Goal: Task Accomplishment & Management: Manage account settings

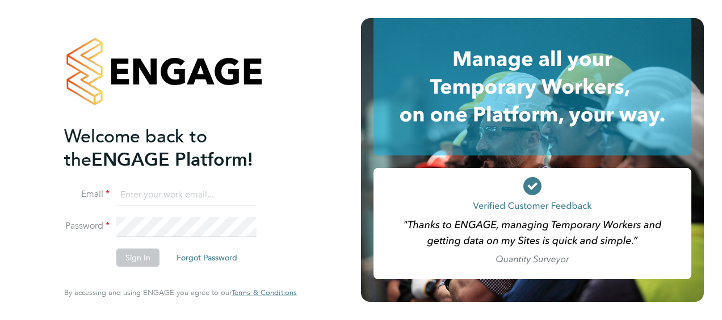
type input "[PERSON_NAME][EMAIL_ADDRESS][DOMAIN_NAME]"
click at [290, 225] on div "Welcome back to the ENGAGE Platform! Email [PERSON_NAME][EMAIL_ADDRESS][DOMAIN_…" at bounding box center [180, 157] width 233 height 279
click at [139, 263] on button "Sign In" at bounding box center [137, 258] width 43 height 18
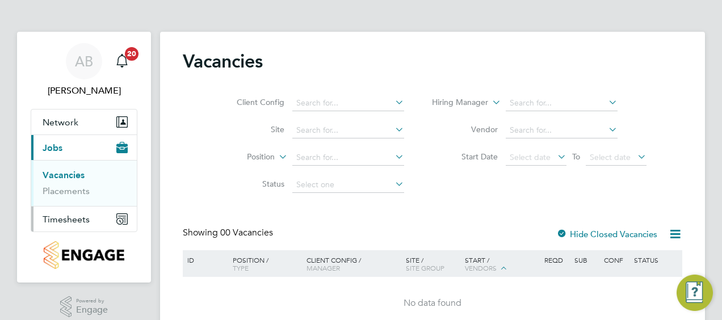
click at [81, 217] on span "Timesheets" at bounding box center [66, 219] width 47 height 11
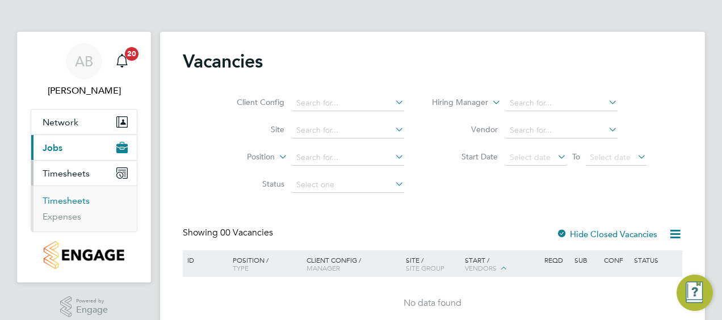
click at [71, 201] on link "Timesheets" at bounding box center [66, 200] width 47 height 11
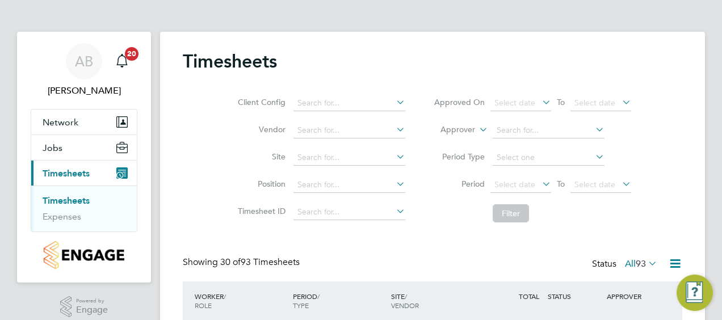
click at [68, 199] on link "Timesheets" at bounding box center [66, 200] width 47 height 11
click at [672, 135] on div "Client Config Vendor Site Position Timesheet ID Approved On Select date To Sele…" at bounding box center [433, 156] width 500 height 144
click at [79, 198] on link "Timesheets" at bounding box center [66, 200] width 47 height 11
click at [631, 262] on label "All 93" at bounding box center [641, 263] width 32 height 11
click at [646, 263] on icon at bounding box center [646, 263] width 0 height 16
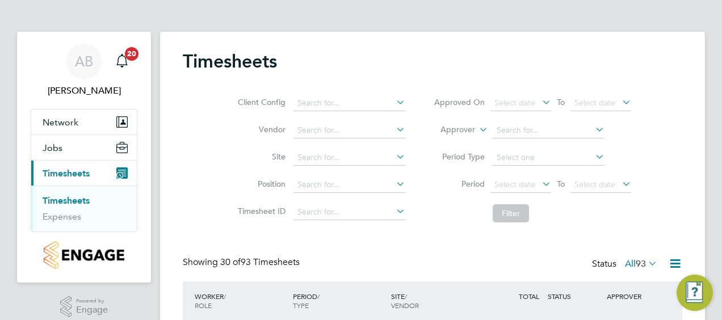
click at [680, 263] on icon at bounding box center [675, 264] width 14 height 14
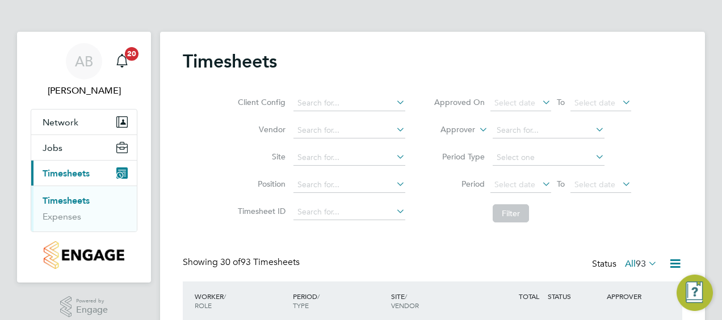
click at [73, 202] on link "Timesheets" at bounding box center [66, 200] width 47 height 11
click at [69, 219] on link "Expenses" at bounding box center [62, 216] width 39 height 11
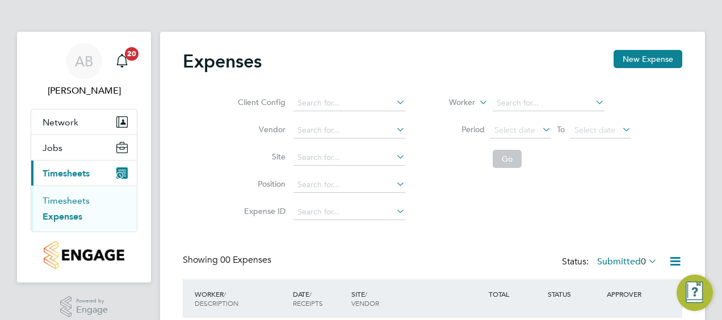
click at [74, 200] on link "Timesheets" at bounding box center [66, 200] width 47 height 11
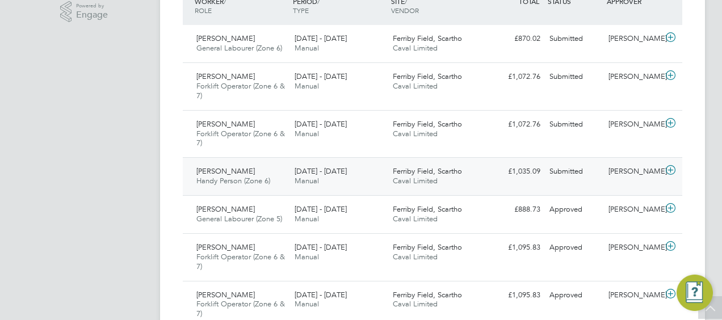
click at [473, 171] on div "Ferriby Field, Scartho Caval Limited" at bounding box center [437, 176] width 98 height 28
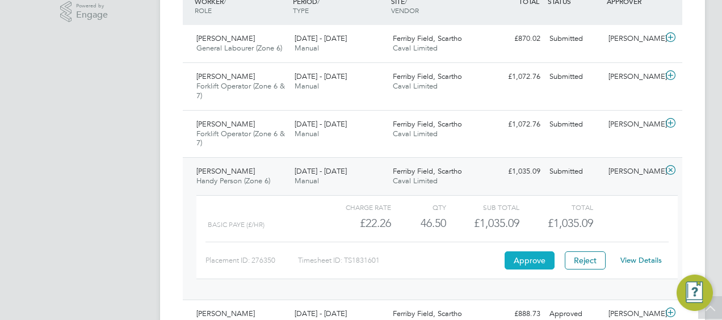
click at [525, 257] on button "Approve" at bounding box center [530, 260] width 50 height 18
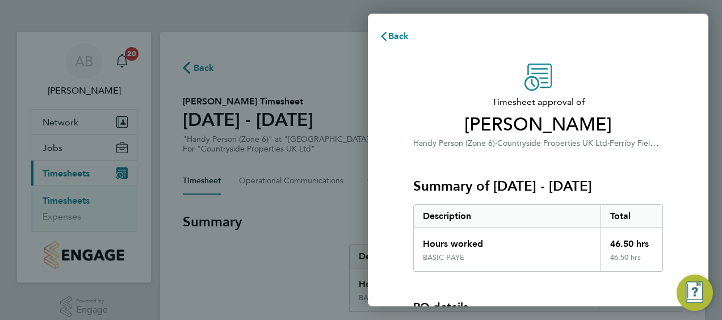
click at [676, 117] on div "Timesheet approval of Liam Portas Handy Person (Zone 6) · Countryside Propertie…" at bounding box center [538, 258] width 277 height 388
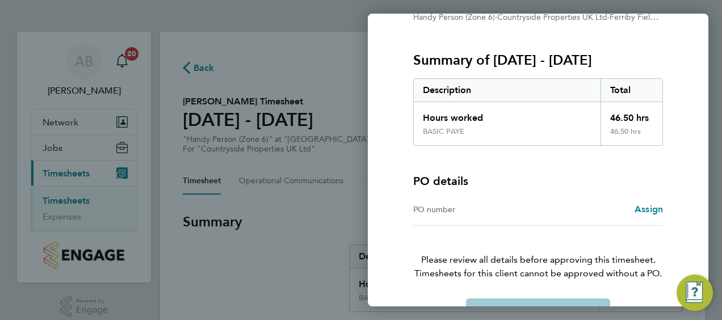
scroll to position [136, 0]
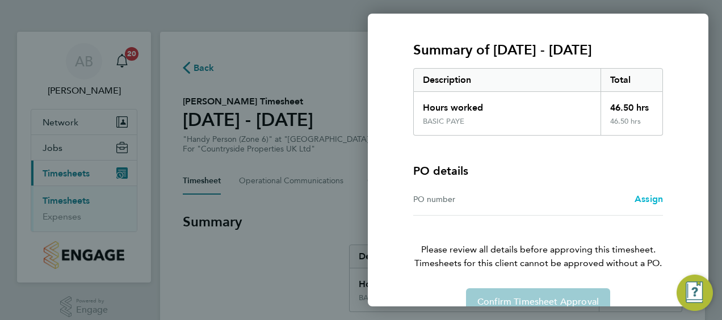
click at [650, 198] on span "Assign" at bounding box center [649, 199] width 28 height 11
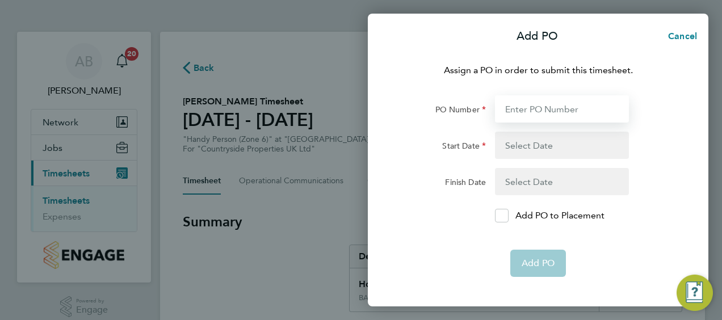
click at [555, 115] on input "PO Number" at bounding box center [562, 108] width 134 height 27
type input "YZ087"
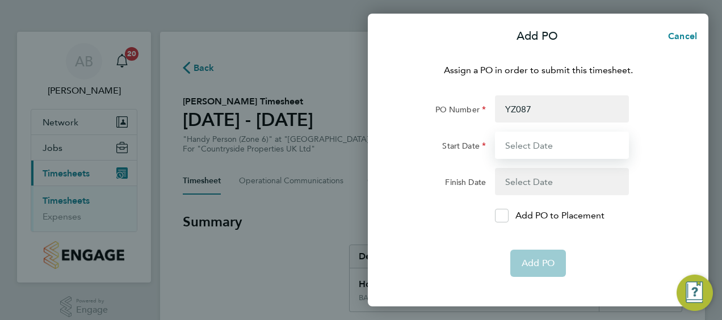
type input "15 Sep 25"
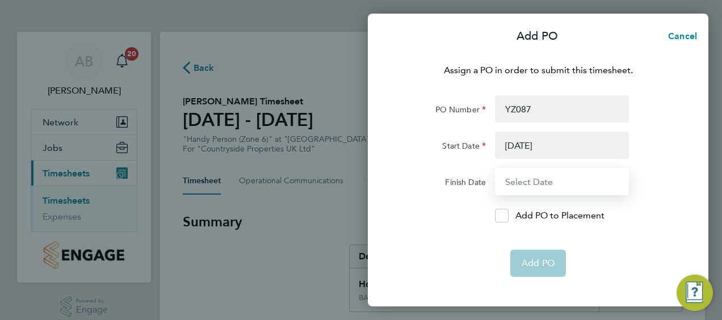
type input "21 Sep 25"
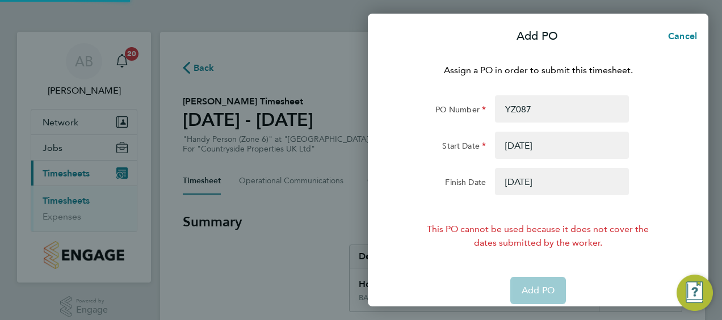
click at [552, 146] on button "button" at bounding box center [562, 145] width 134 height 27
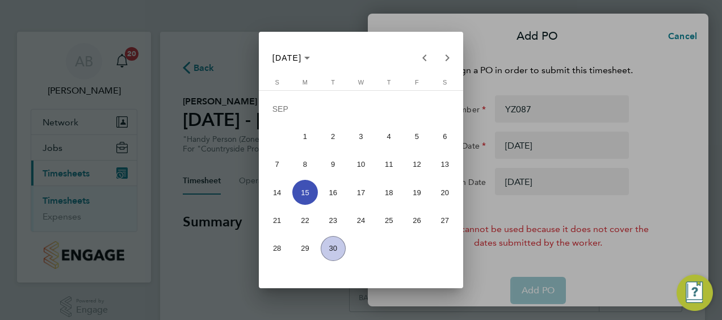
click at [304, 219] on span "22" at bounding box center [304, 220] width 25 height 25
type input "22 Sep 25"
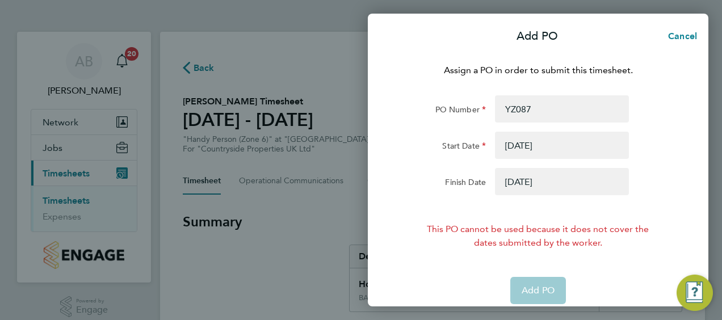
click at [543, 188] on button "button" at bounding box center [562, 181] width 134 height 27
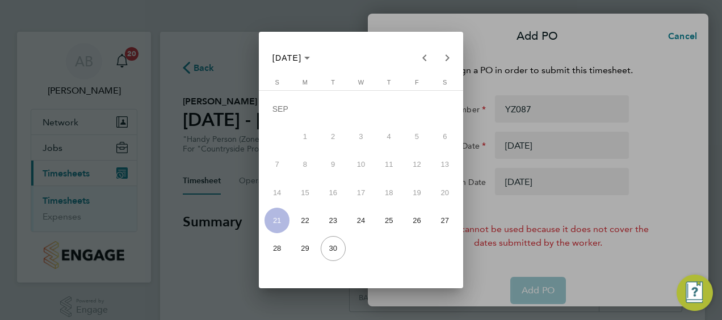
click at [282, 247] on span "28" at bounding box center [277, 248] width 25 height 25
type input "28 Sep 25"
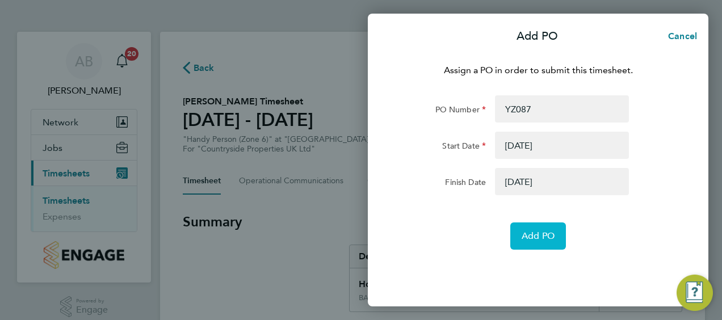
click at [543, 233] on span "Add PO" at bounding box center [538, 235] width 33 height 11
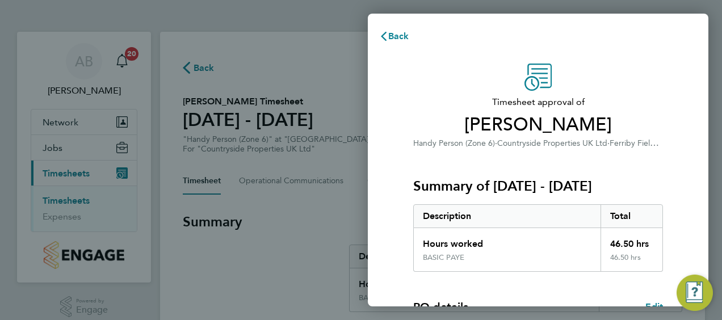
click at [695, 84] on div "Timesheet approval of Liam Portas Handy Person (Zone 6) · Countryside Propertie…" at bounding box center [538, 290] width 341 height 480
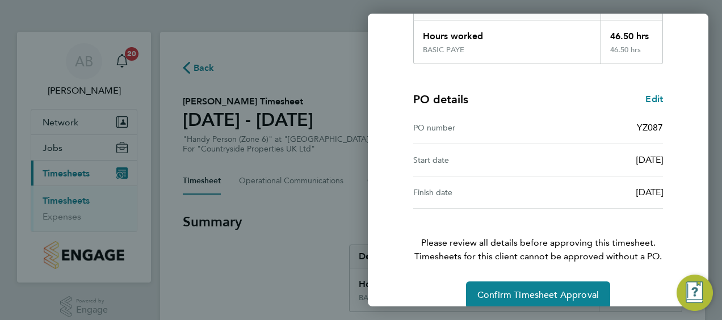
scroll to position [223, 0]
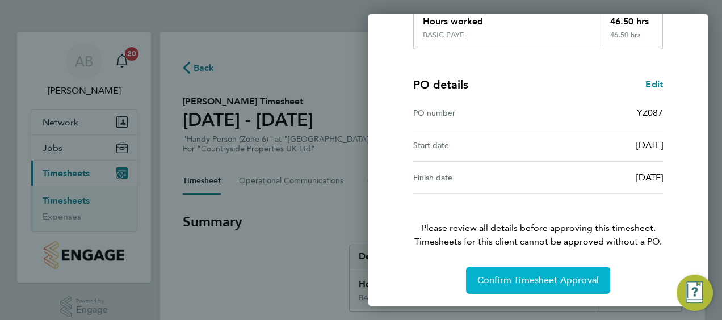
click at [544, 278] on span "Confirm Timesheet Approval" at bounding box center [537, 280] width 121 height 11
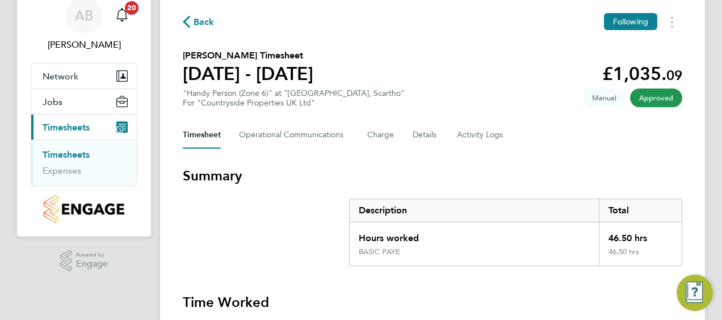
scroll to position [45, 0]
click at [73, 154] on link "Timesheets" at bounding box center [66, 155] width 47 height 11
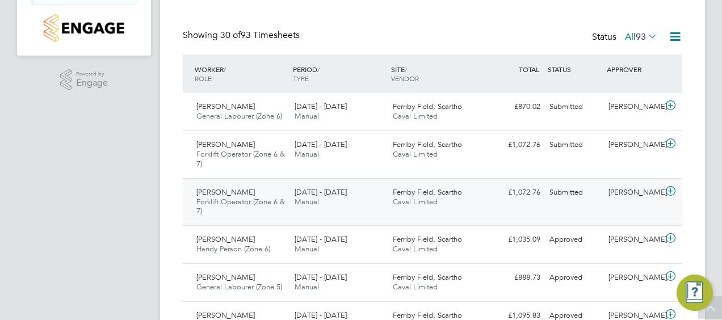
click at [576, 195] on div "Submitted" at bounding box center [574, 192] width 59 height 19
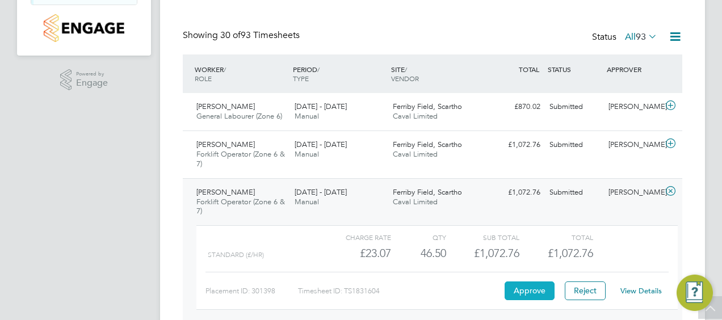
click at [521, 290] on button "Approve" at bounding box center [530, 291] width 50 height 18
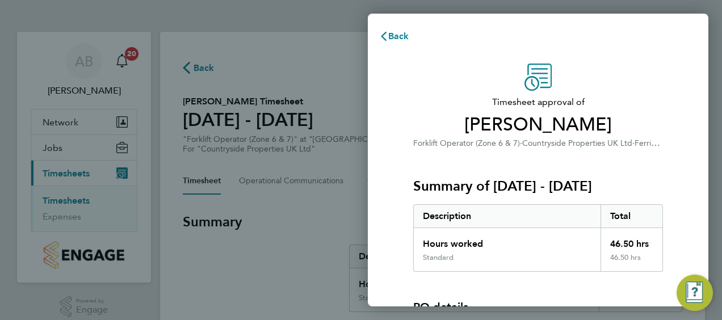
click at [593, 231] on div "Hours worked" at bounding box center [507, 240] width 187 height 25
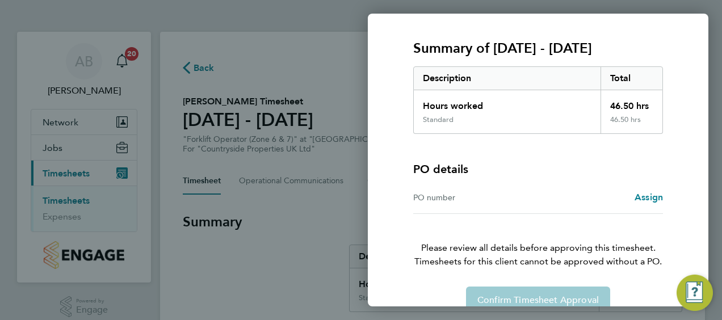
scroll to position [158, 0]
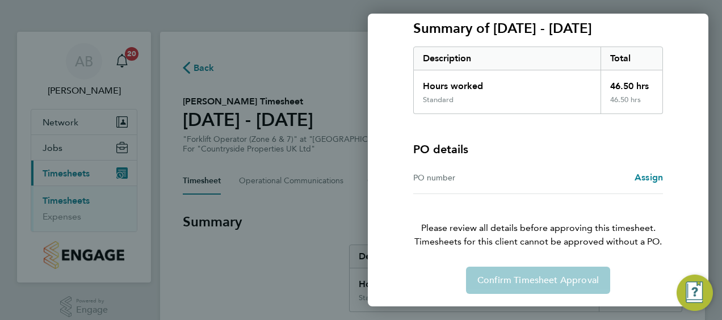
click at [658, 167] on div "PO number Assign" at bounding box center [538, 178] width 250 height 32
click at [655, 173] on span "Assign" at bounding box center [649, 177] width 28 height 11
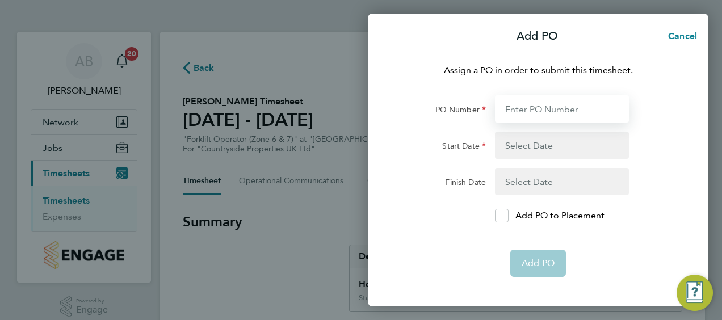
click at [564, 113] on input "PO Number" at bounding box center [562, 108] width 134 height 27
type input "YZ087"
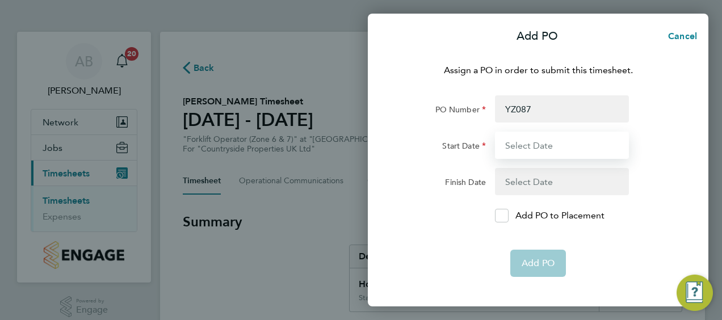
type input "22 Sep 25"
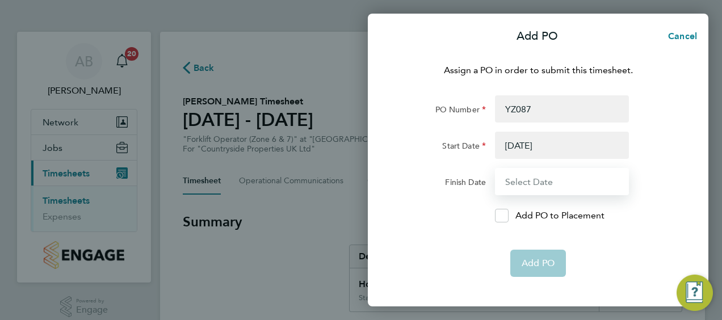
type input "28 Sep 25"
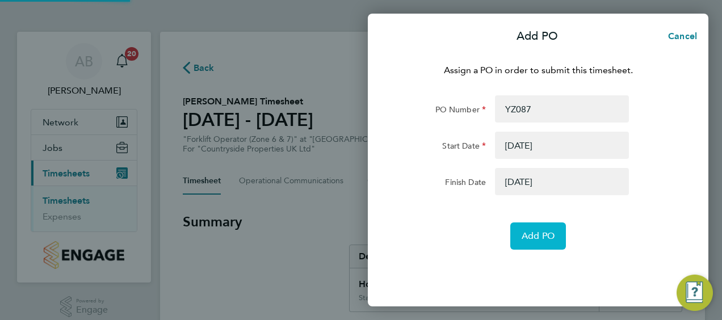
click at [539, 236] on span "Add PO" at bounding box center [538, 235] width 33 height 11
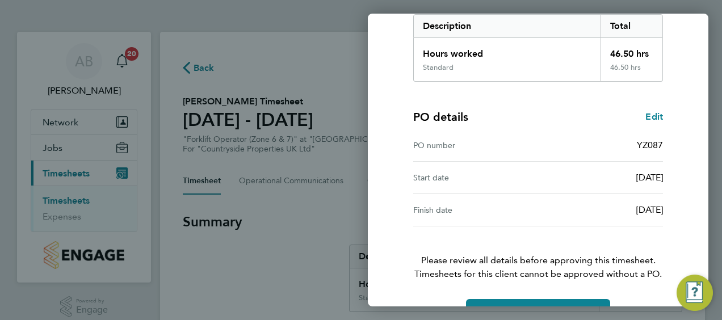
scroll to position [223, 0]
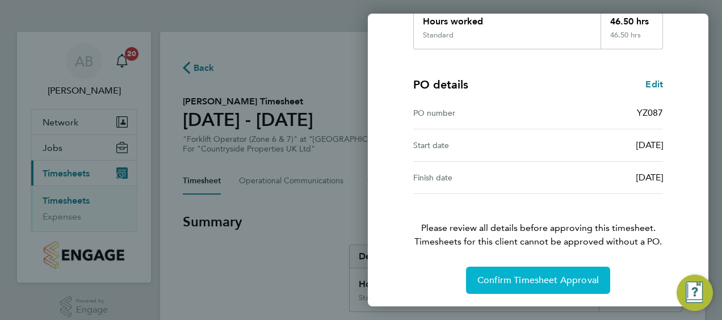
click at [518, 284] on span "Confirm Timesheet Approval" at bounding box center [537, 280] width 121 height 11
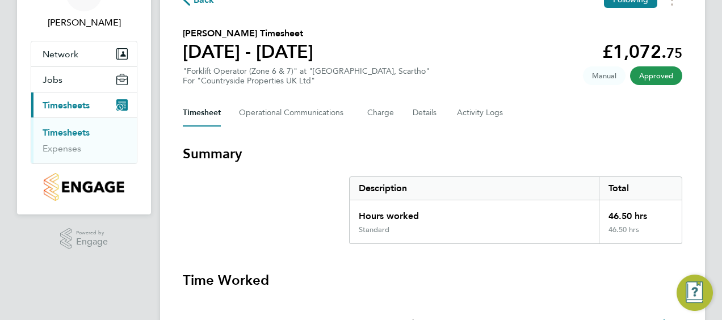
scroll to position [91, 0]
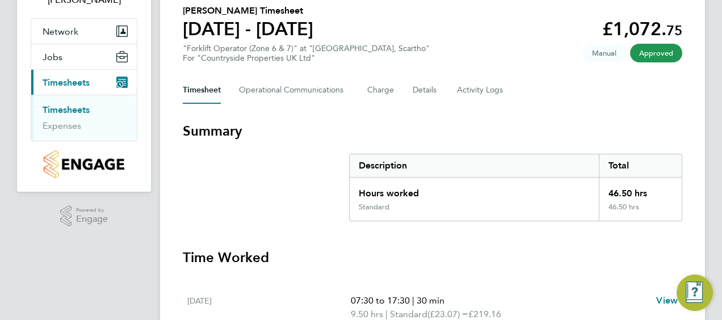
click at [75, 108] on link "Timesheets" at bounding box center [66, 109] width 47 height 11
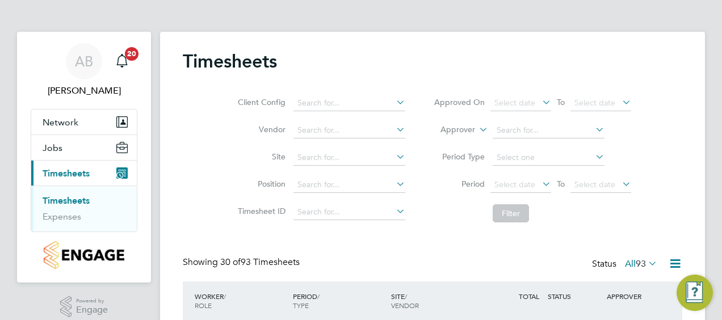
click at [422, 257] on div "Showing 30 of 93 Timesheets Status All 93" at bounding box center [433, 269] width 500 height 25
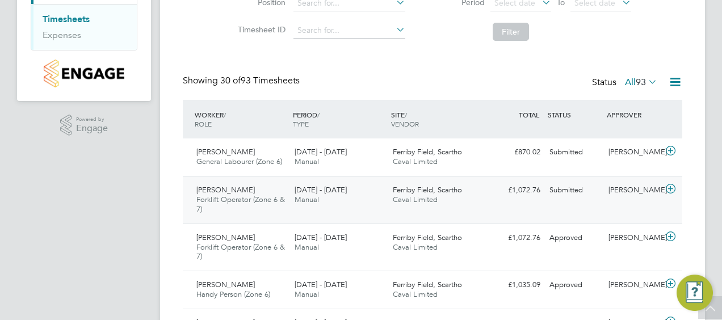
click at [488, 195] on div "£1,072.76 Submitted" at bounding box center [515, 190] width 59 height 19
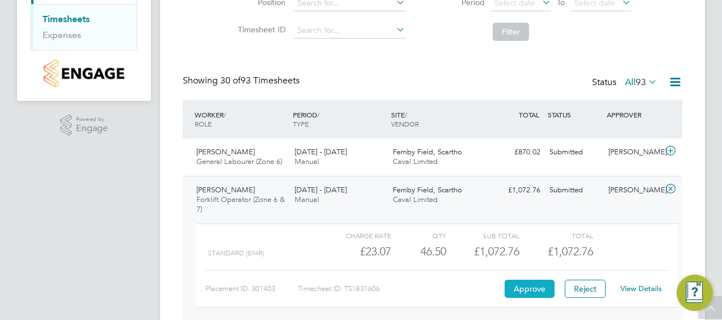
click at [527, 287] on button "Approve" at bounding box center [530, 289] width 50 height 18
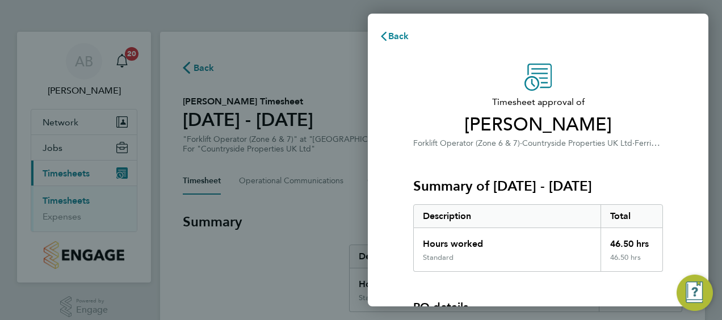
click at [537, 284] on div "PO details PO number Assign" at bounding box center [538, 312] width 250 height 80
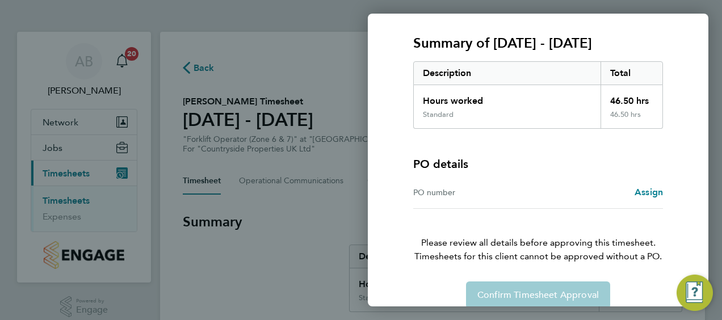
scroll to position [158, 0]
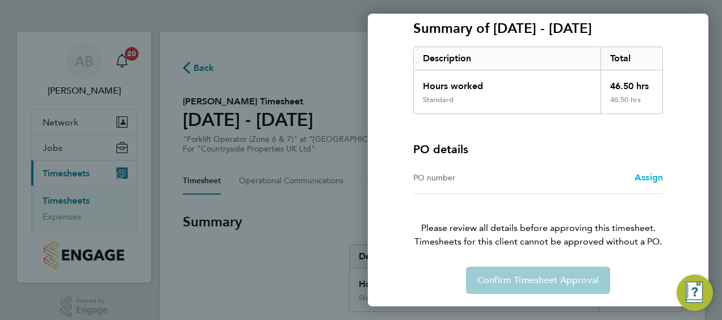
click at [646, 174] on span "Assign" at bounding box center [649, 177] width 28 height 11
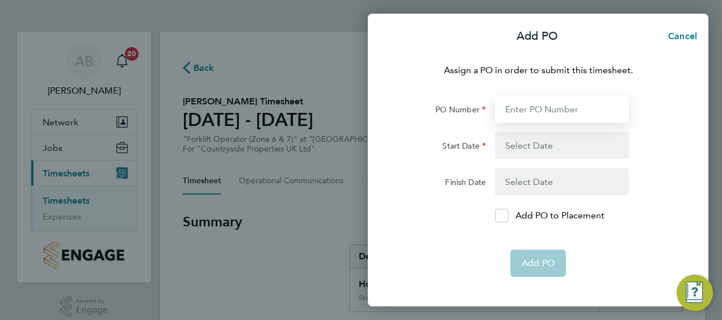
click at [552, 109] on input "PO Number" at bounding box center [562, 108] width 134 height 27
type input "YZ087"
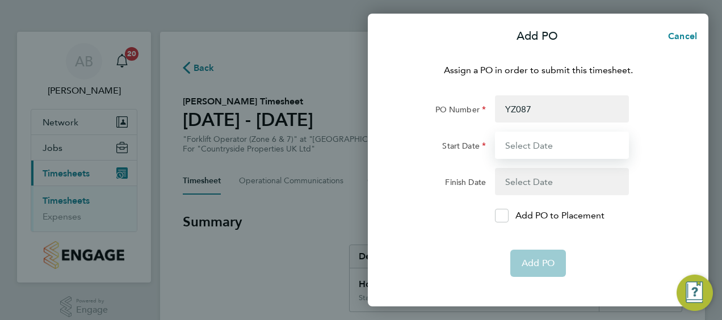
type input "[DATE]"
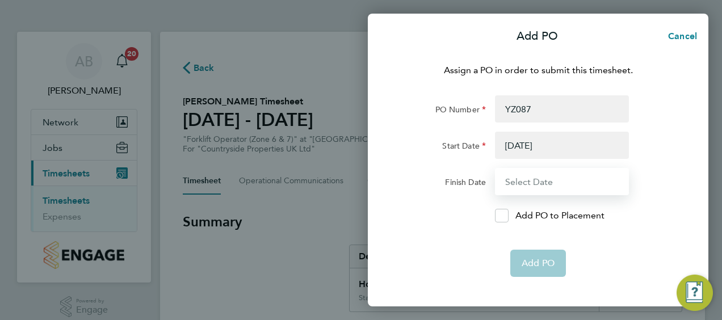
type input "[DATE]"
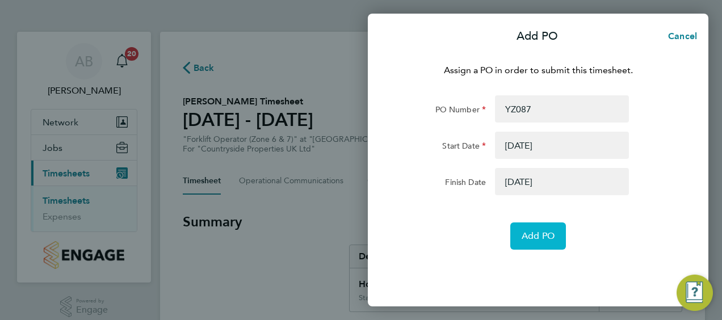
click at [539, 229] on button "Add PO" at bounding box center [538, 236] width 56 height 27
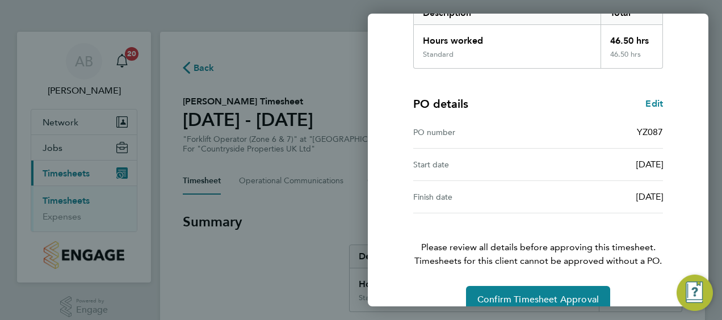
scroll to position [223, 0]
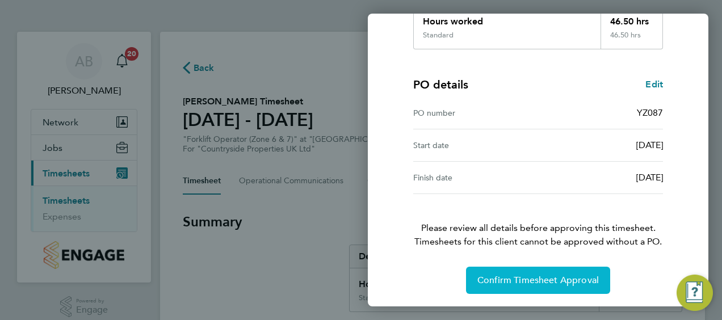
click at [498, 278] on span "Confirm Timesheet Approval" at bounding box center [537, 280] width 121 height 11
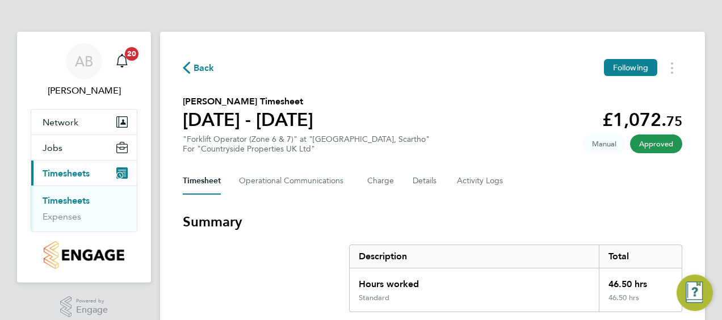
click at [80, 202] on link "Timesheets" at bounding box center [66, 200] width 47 height 11
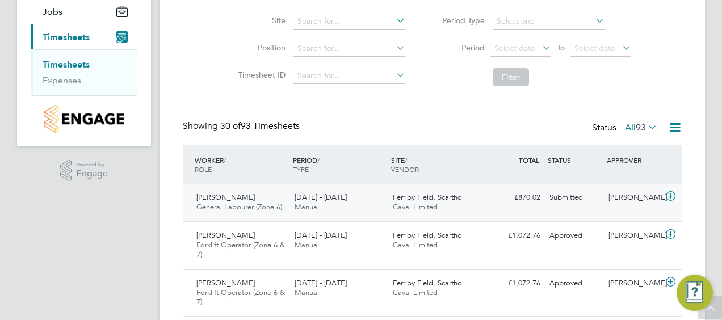
click at [482, 207] on div "Ferriby Field, Scartho Caval Limited" at bounding box center [437, 202] width 98 height 28
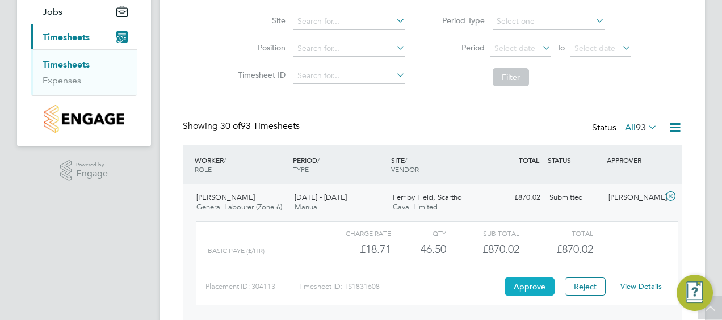
click at [531, 286] on button "Approve" at bounding box center [530, 287] width 50 height 18
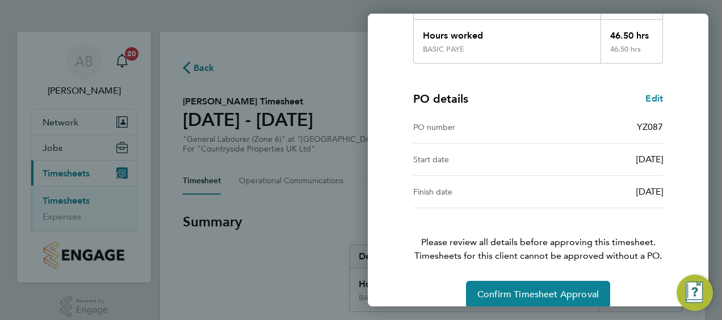
scroll to position [223, 0]
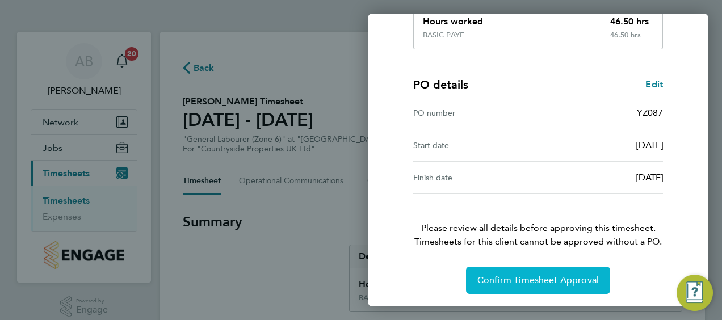
click at [540, 275] on span "Confirm Timesheet Approval" at bounding box center [537, 280] width 121 height 11
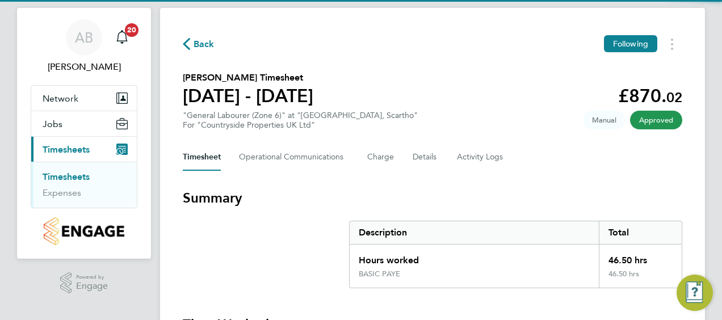
scroll to position [45, 0]
